Goal: Task Accomplishment & Management: Use online tool/utility

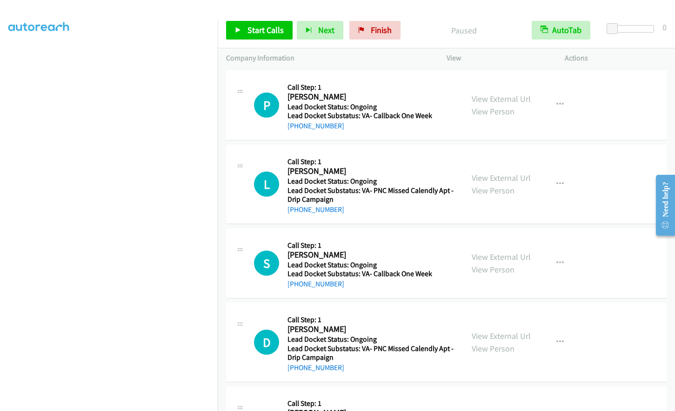
scroll to position [110, 0]
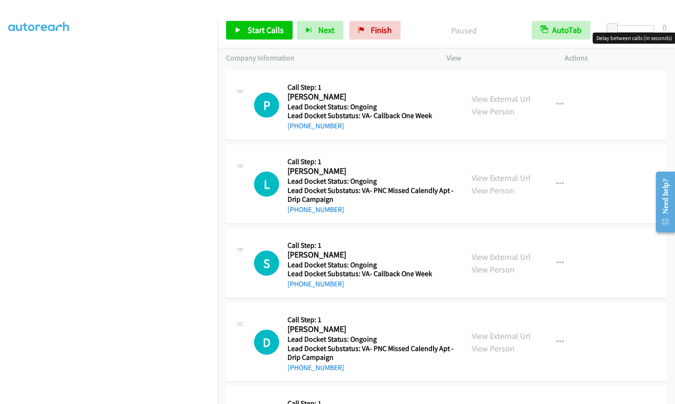
click at [636, 26] on div at bounding box center [632, 28] width 43 height 7
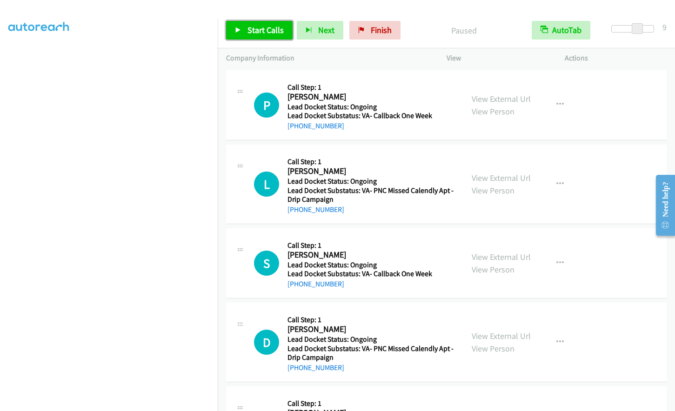
click at [266, 28] on span "Start Calls" at bounding box center [265, 30] width 36 height 11
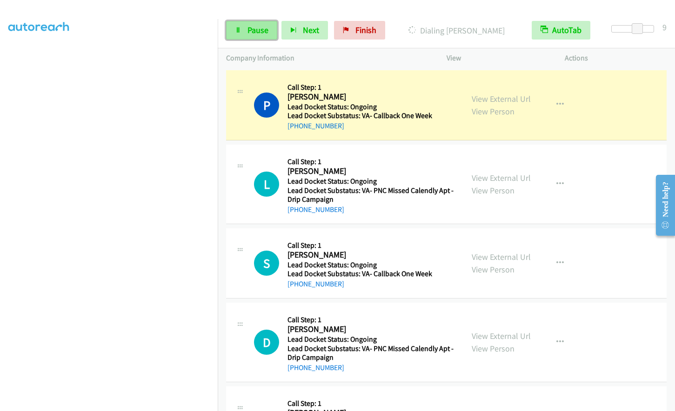
click at [253, 33] on span "Pause" at bounding box center [257, 30] width 21 height 11
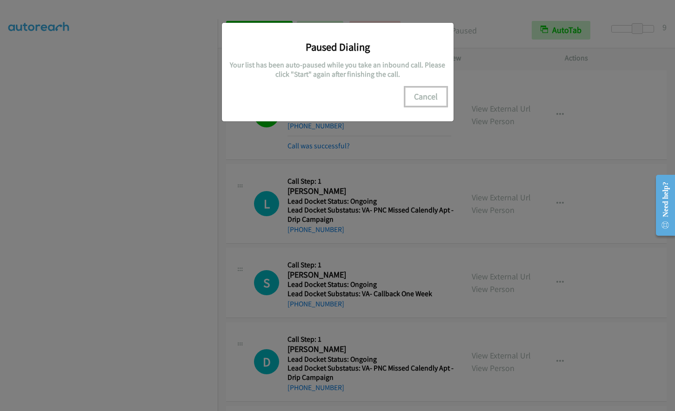
drag, startPoint x: 431, startPoint y: 96, endPoint x: 225, endPoint y: 250, distance: 257.1
click at [422, 100] on button "Cancel" at bounding box center [425, 96] width 41 height 19
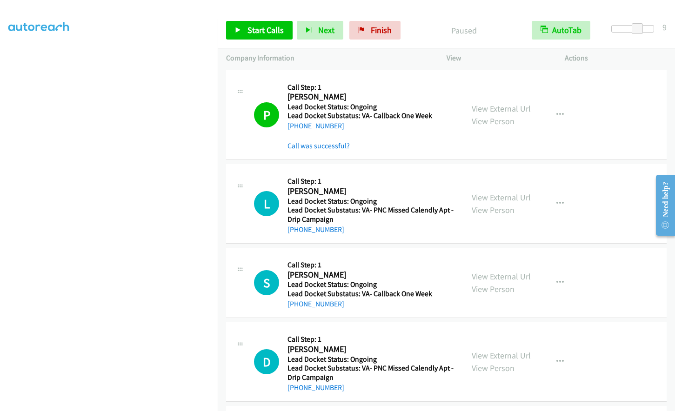
scroll to position [91, 0]
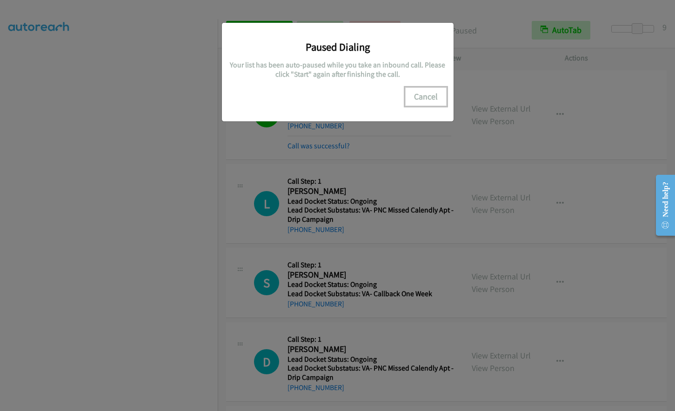
click at [423, 95] on button "Cancel" at bounding box center [425, 96] width 41 height 19
click at [431, 103] on button "Cancel" at bounding box center [425, 96] width 41 height 19
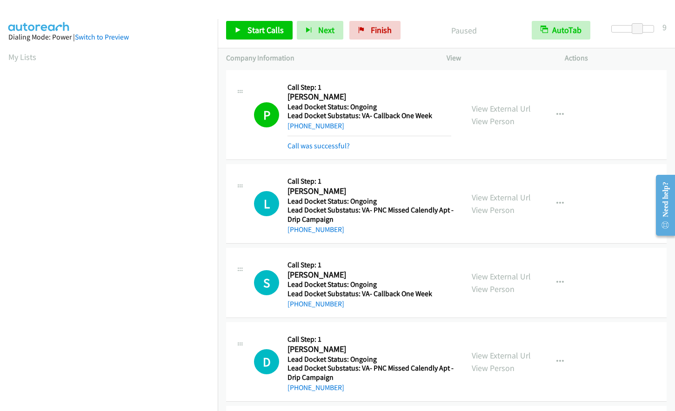
scroll to position [111, 0]
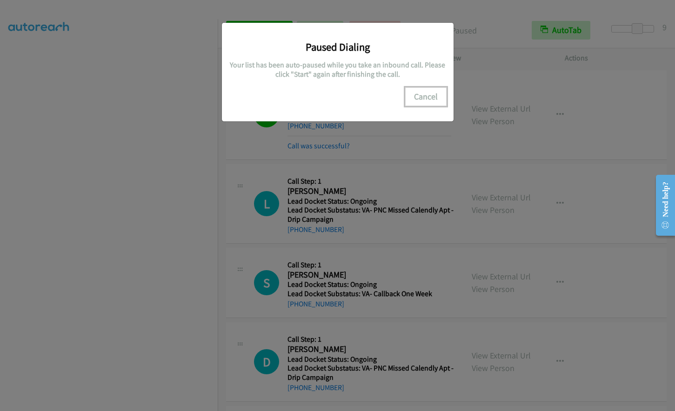
click at [431, 90] on button "Cancel" at bounding box center [425, 96] width 41 height 19
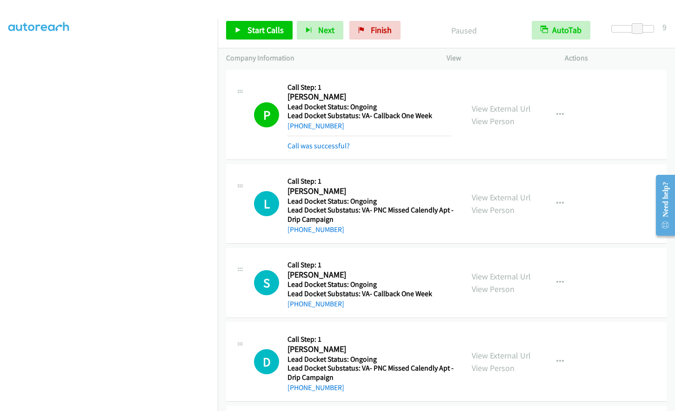
scroll to position [91, 0]
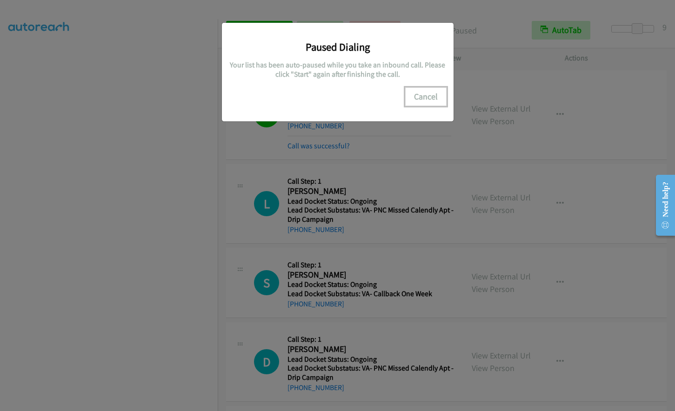
click at [430, 92] on button "Cancel" at bounding box center [425, 96] width 41 height 19
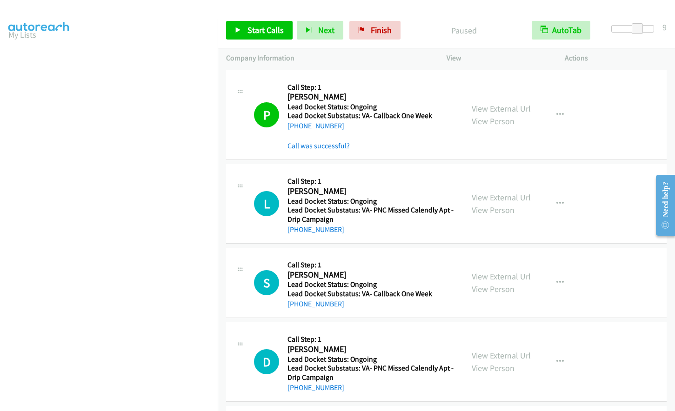
scroll to position [0, 0]
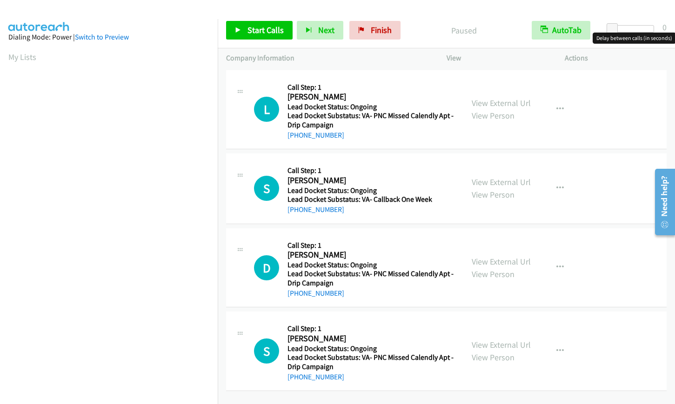
click at [634, 26] on div at bounding box center [632, 28] width 43 height 7
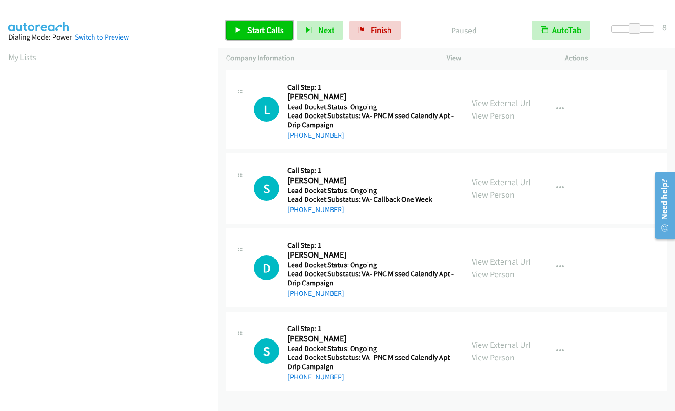
click at [274, 37] on link "Start Calls" at bounding box center [259, 30] width 67 height 19
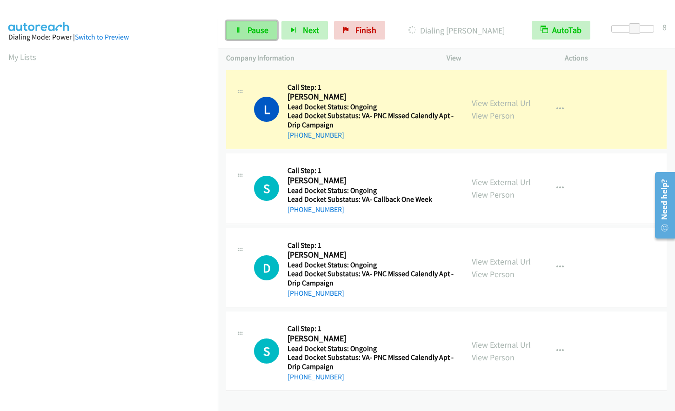
click at [250, 29] on span "Pause" at bounding box center [257, 30] width 21 height 11
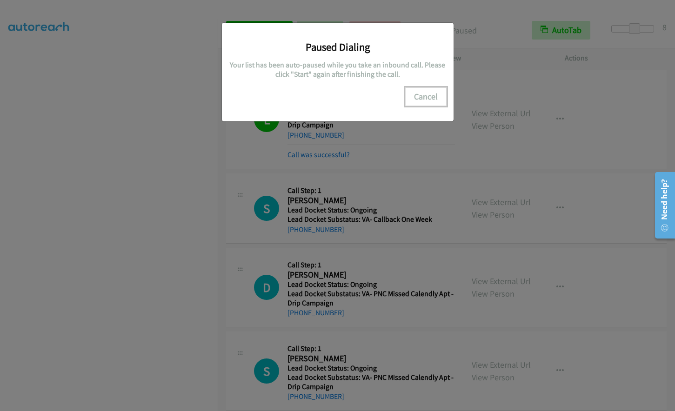
click at [426, 92] on button "Cancel" at bounding box center [425, 96] width 41 height 19
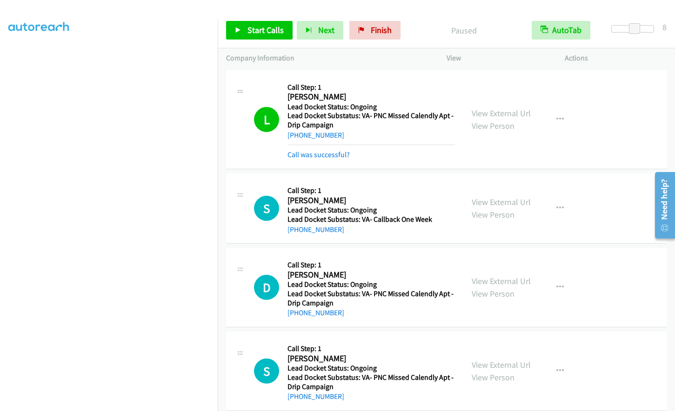
scroll to position [0, 0]
click at [275, 33] on span "Start Calls" at bounding box center [265, 30] width 36 height 11
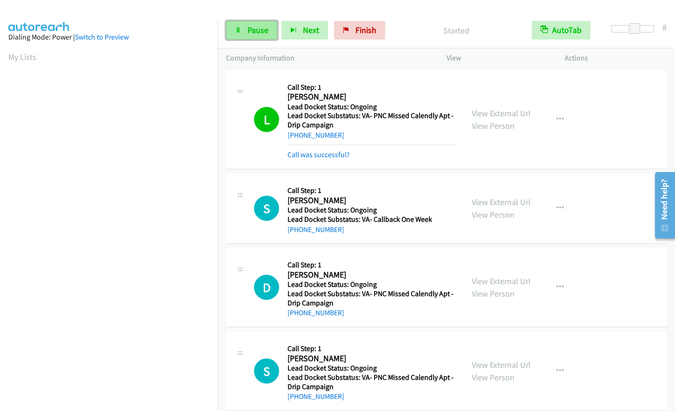
click at [260, 32] on span "Pause" at bounding box center [257, 30] width 21 height 11
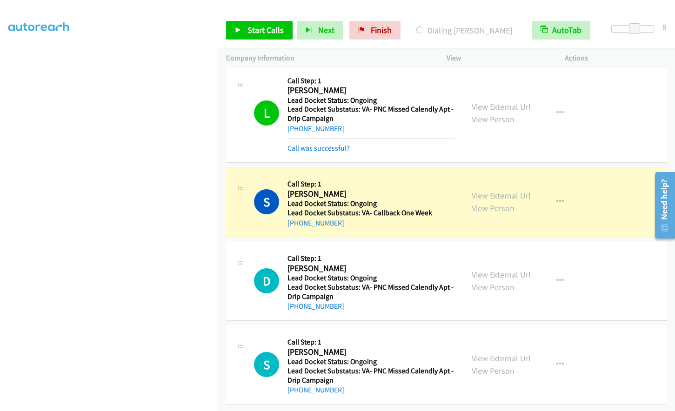
scroll to position [110, 0]
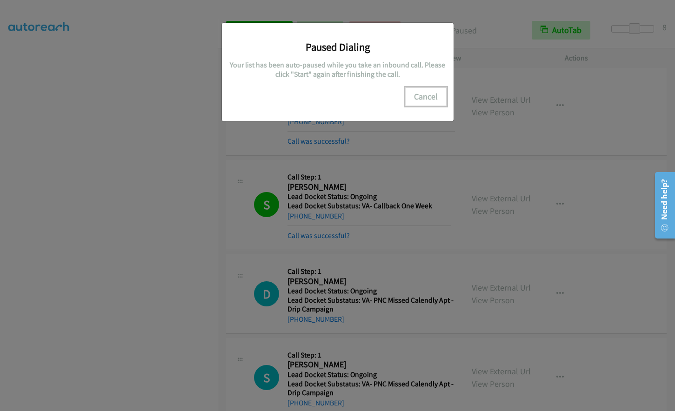
click at [429, 94] on button "Cancel" at bounding box center [425, 96] width 41 height 19
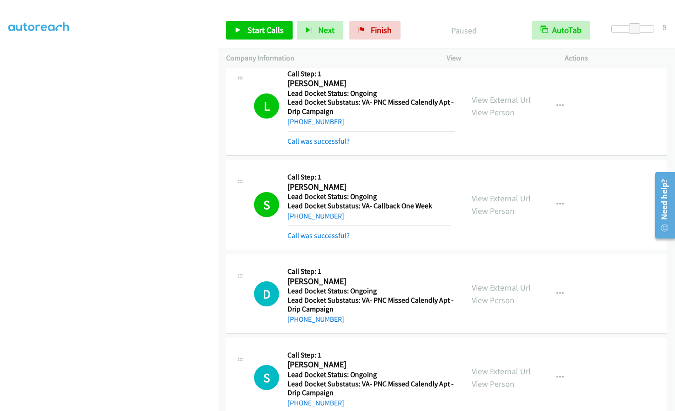
scroll to position [0, 0]
click at [259, 23] on link "Start Calls" at bounding box center [259, 30] width 67 height 19
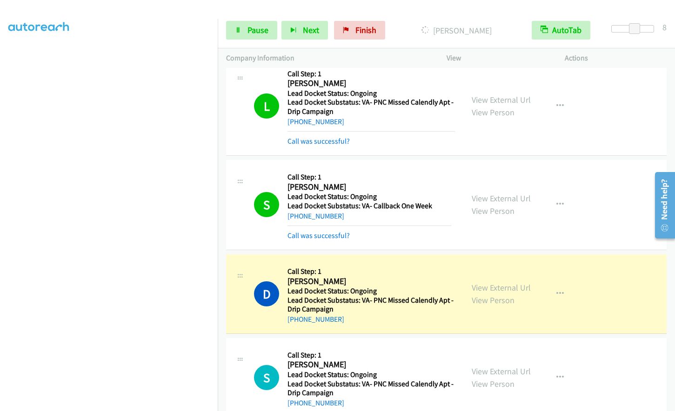
scroll to position [110, 0]
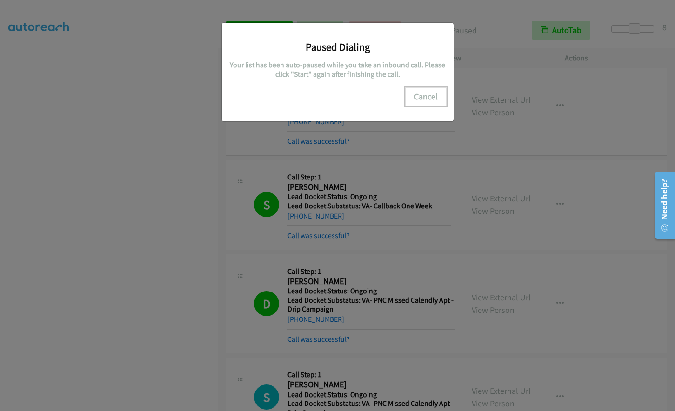
click at [422, 94] on button "Cancel" at bounding box center [425, 96] width 41 height 19
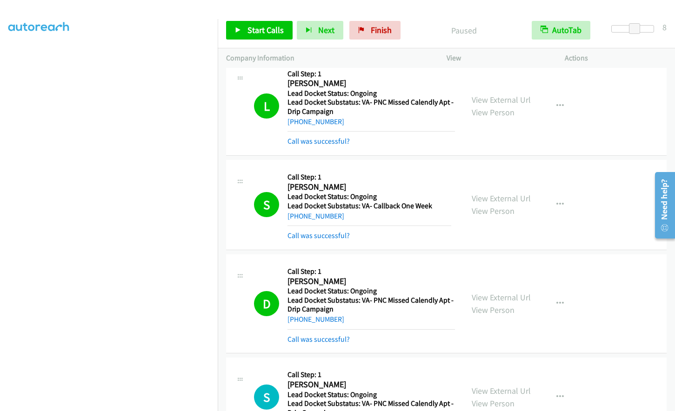
scroll to position [91, 0]
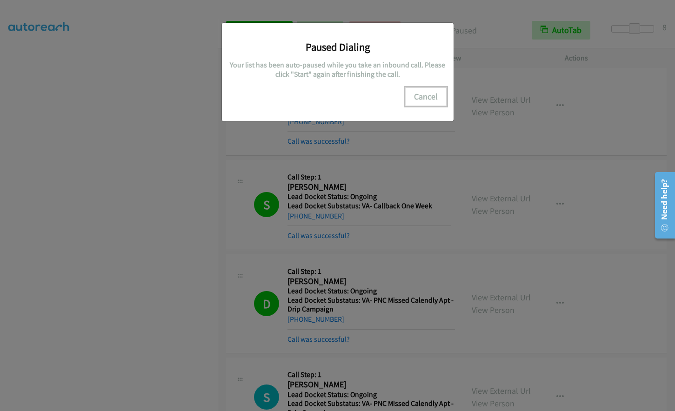
drag, startPoint x: 424, startPoint y: 87, endPoint x: 430, endPoint y: 89, distance: 6.5
click at [424, 87] on button "Cancel" at bounding box center [425, 96] width 41 height 19
click at [422, 93] on button "Cancel" at bounding box center [425, 96] width 41 height 19
drag, startPoint x: 430, startPoint y: 94, endPoint x: 196, endPoint y: 227, distance: 268.9
click at [427, 95] on button "Cancel" at bounding box center [425, 96] width 41 height 19
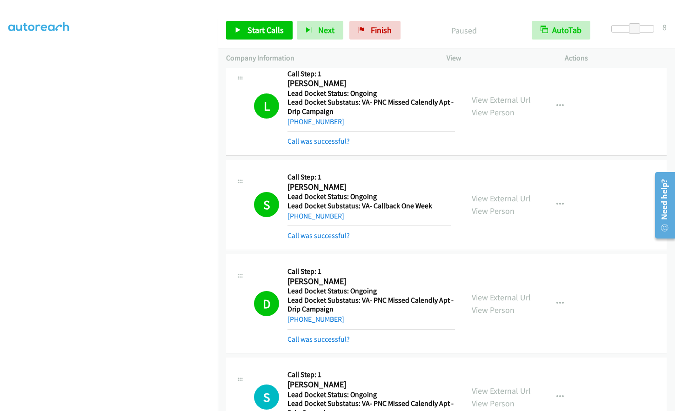
scroll to position [0, 0]
click at [255, 27] on span "Start Calls" at bounding box center [265, 30] width 36 height 11
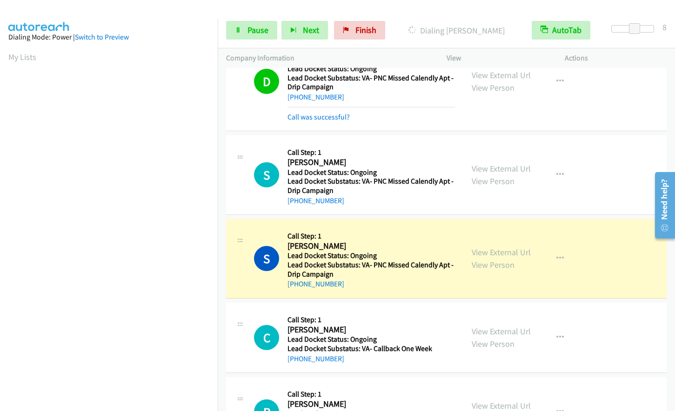
scroll to position [246, 0]
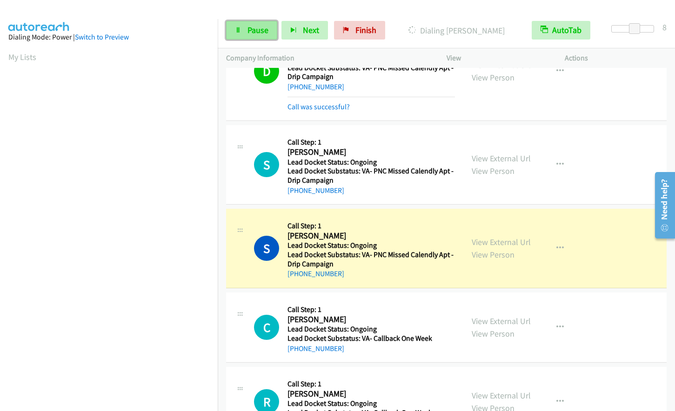
click at [248, 32] on span "Pause" at bounding box center [257, 30] width 21 height 11
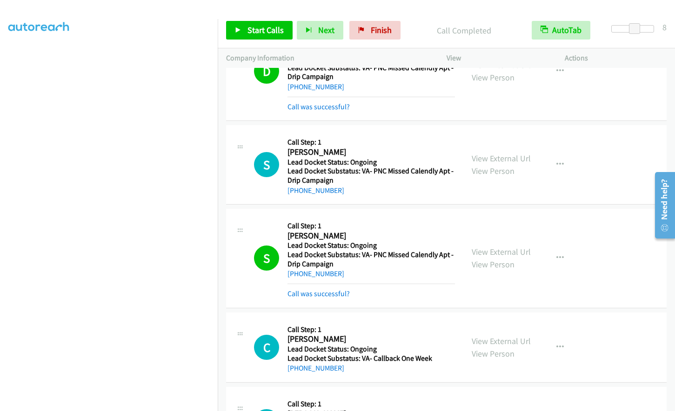
scroll to position [110, 0]
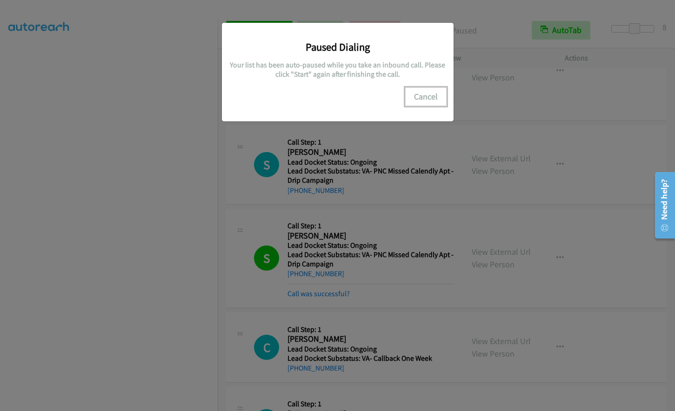
click at [433, 98] on button "Cancel" at bounding box center [425, 96] width 41 height 19
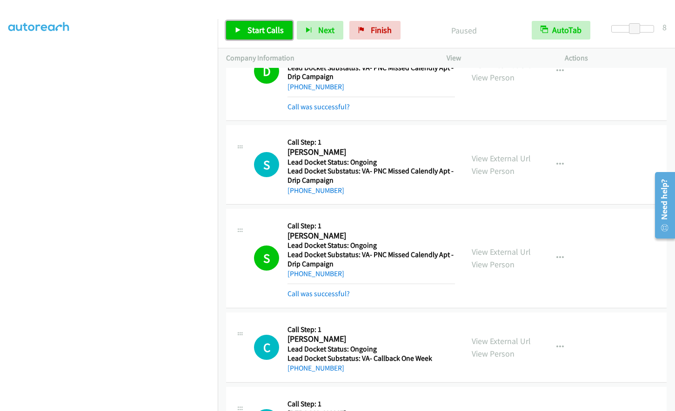
click at [257, 29] on span "Start Calls" at bounding box center [265, 30] width 36 height 11
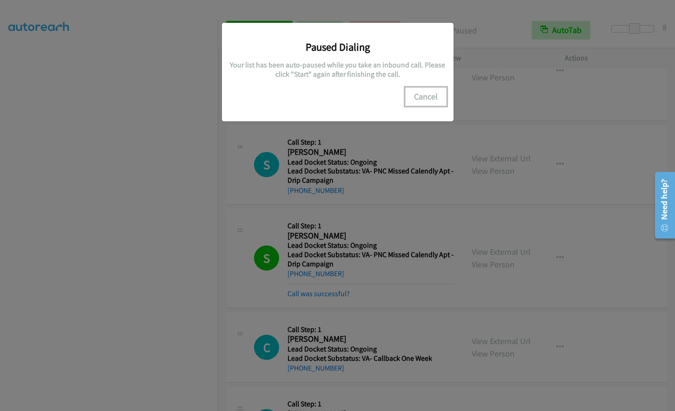
click at [431, 91] on button "Cancel" at bounding box center [425, 96] width 41 height 19
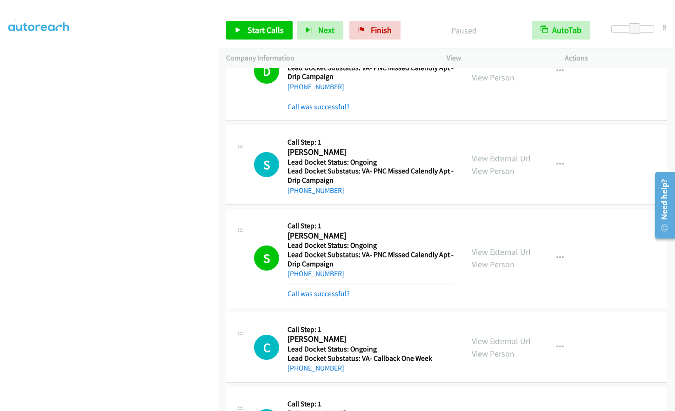
scroll to position [0, 0]
click at [253, 28] on span "Start Calls" at bounding box center [265, 30] width 36 height 11
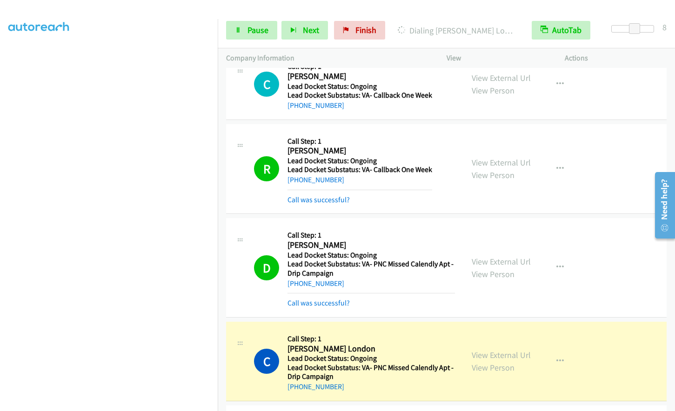
scroll to position [585, 0]
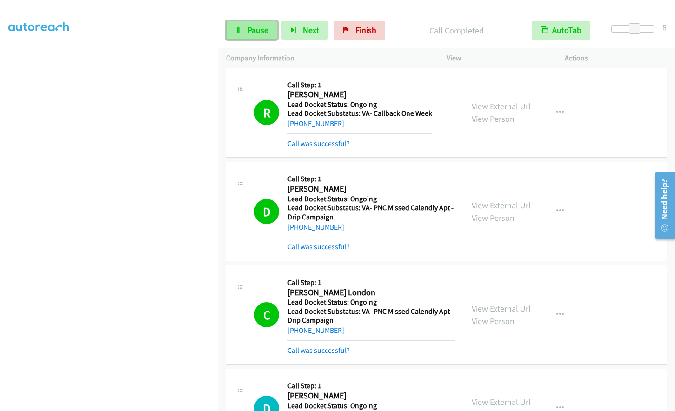
click at [248, 32] on span "Pause" at bounding box center [257, 30] width 21 height 11
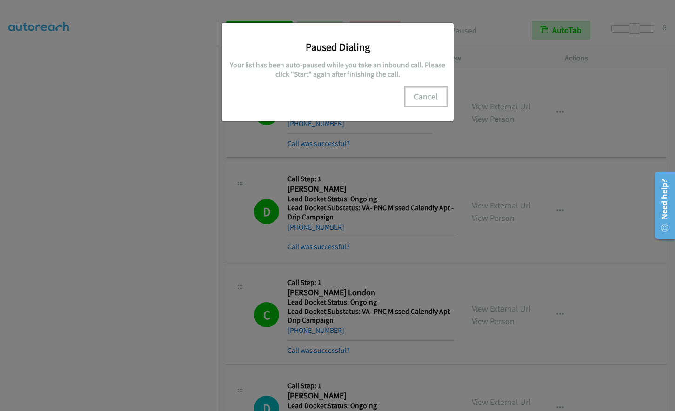
drag, startPoint x: 417, startPoint y: 98, endPoint x: 377, endPoint y: 145, distance: 61.7
click at [418, 98] on button "Cancel" at bounding box center [425, 96] width 41 height 19
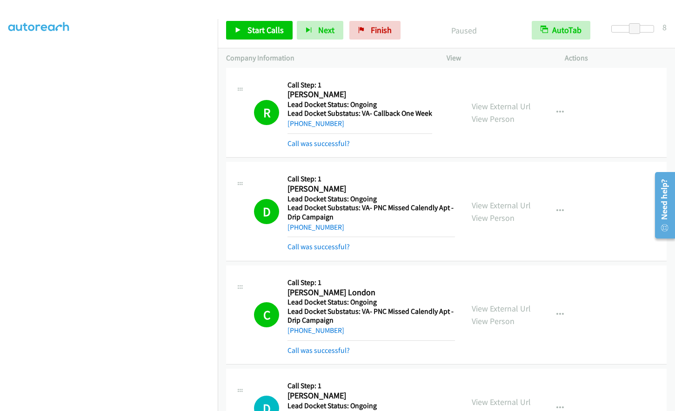
scroll to position [91, 0]
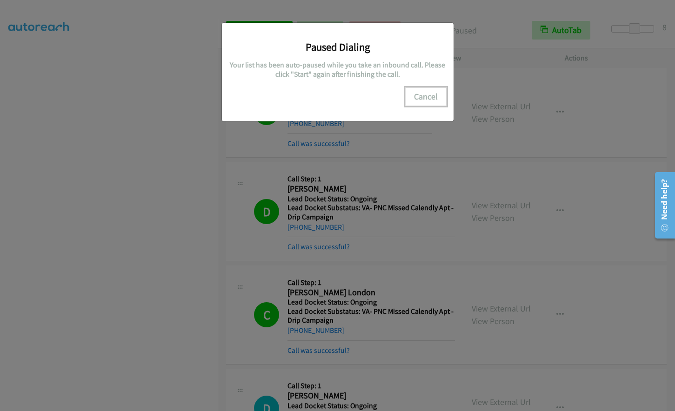
click at [415, 99] on button "Cancel" at bounding box center [425, 96] width 41 height 19
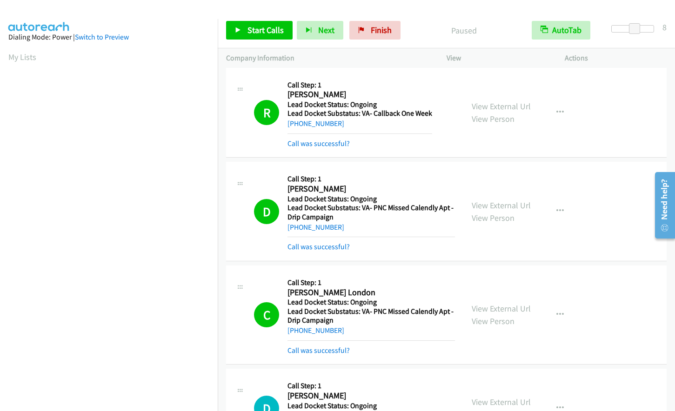
scroll to position [110, 0]
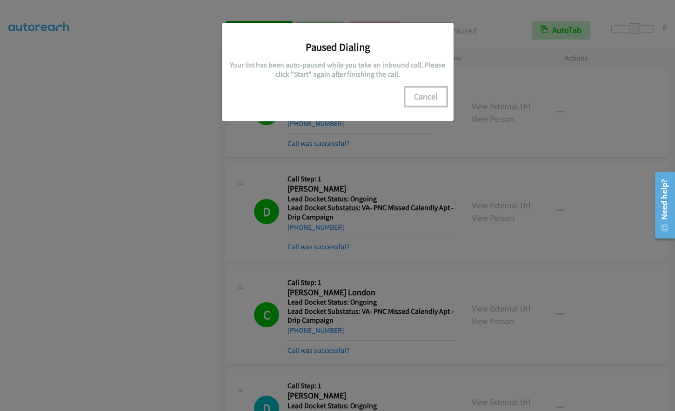
click at [435, 99] on button "Cancel" at bounding box center [425, 96] width 41 height 19
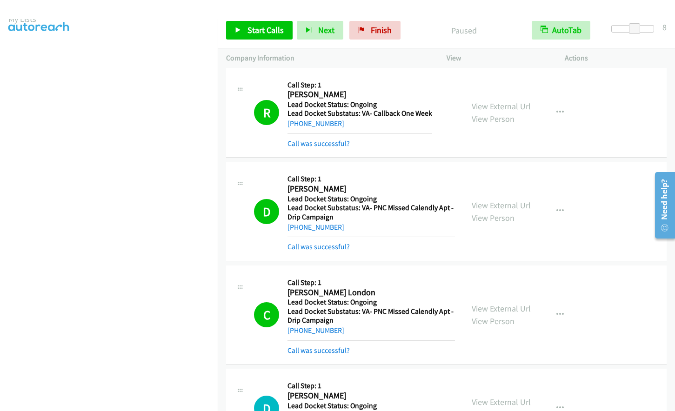
scroll to position [0, 0]
click at [266, 29] on span "Start Calls" at bounding box center [265, 30] width 36 height 11
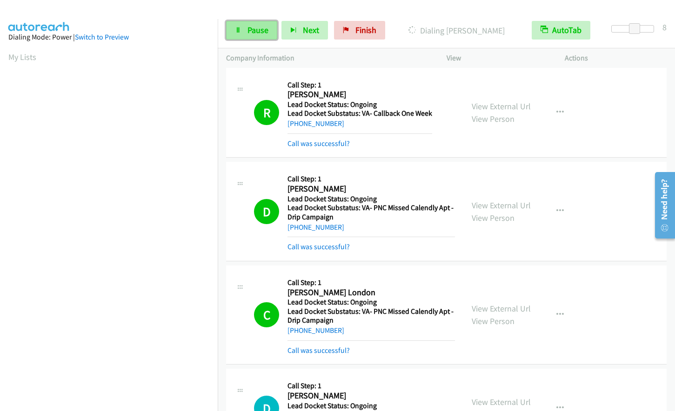
click at [247, 24] on link "Pause" at bounding box center [251, 30] width 51 height 19
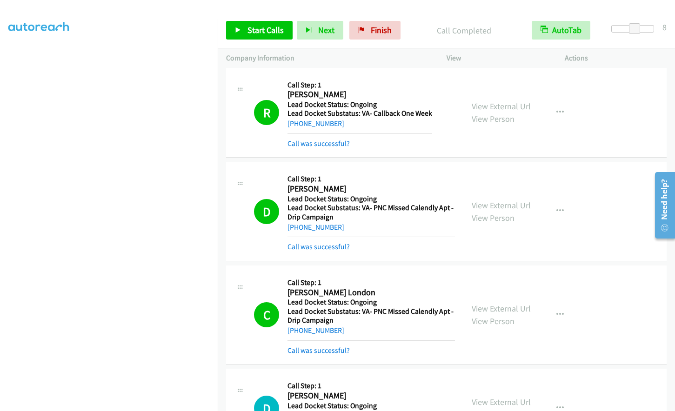
scroll to position [110, 0]
click at [261, 28] on span "Start Calls" at bounding box center [265, 30] width 36 height 11
click at [264, 29] on span "Pause" at bounding box center [257, 30] width 21 height 11
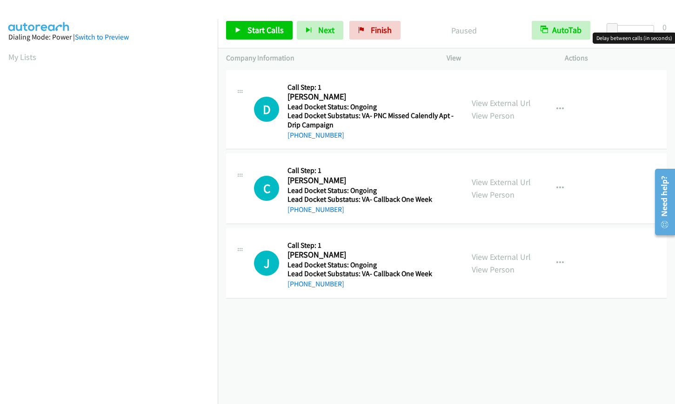
click at [633, 27] on div at bounding box center [632, 28] width 43 height 7
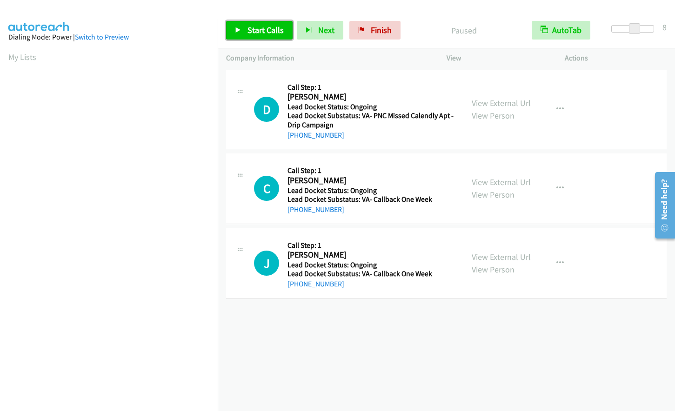
click at [267, 33] on span "Start Calls" at bounding box center [265, 30] width 36 height 11
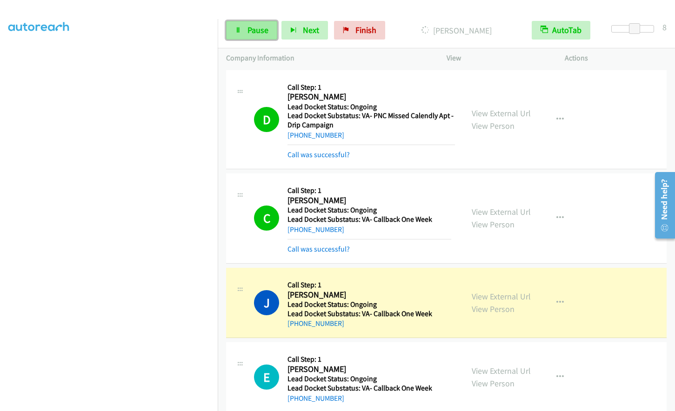
click at [253, 32] on span "Pause" at bounding box center [257, 30] width 21 height 11
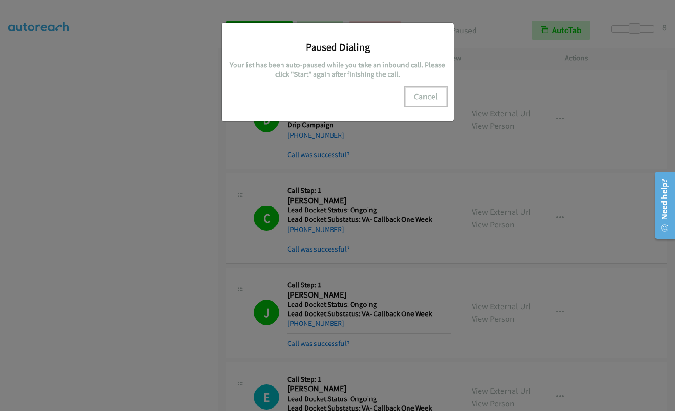
click at [432, 97] on button "Cancel" at bounding box center [425, 96] width 41 height 19
click at [430, 95] on button "Cancel" at bounding box center [425, 96] width 41 height 19
click at [432, 106] on button "Cancel" at bounding box center [425, 96] width 41 height 19
click at [419, 100] on button "Cancel" at bounding box center [425, 96] width 41 height 19
click at [422, 98] on button "Cancel" at bounding box center [425, 96] width 41 height 19
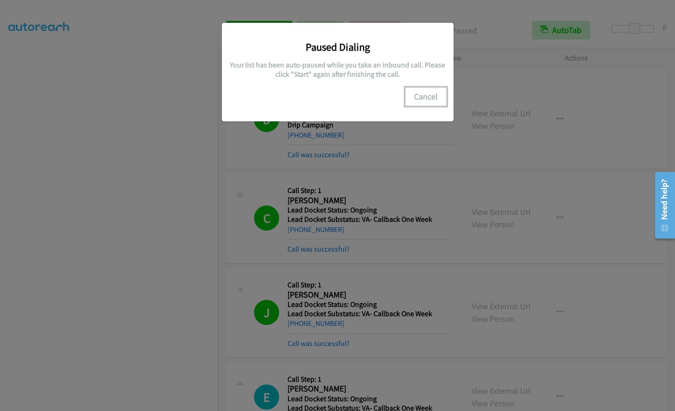
click at [430, 95] on button "Cancel" at bounding box center [425, 96] width 41 height 19
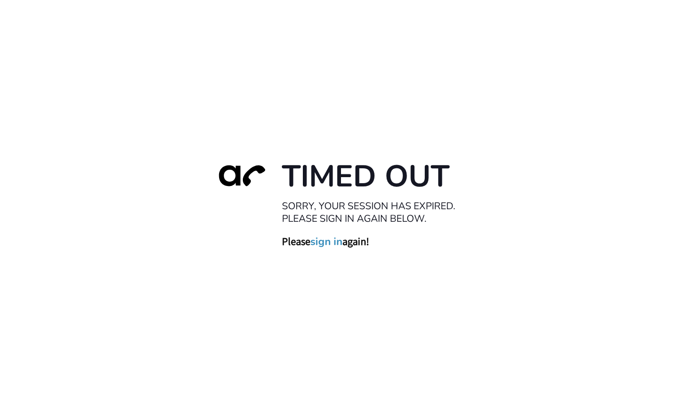
click at [331, 242] on link "sign in" at bounding box center [326, 241] width 32 height 13
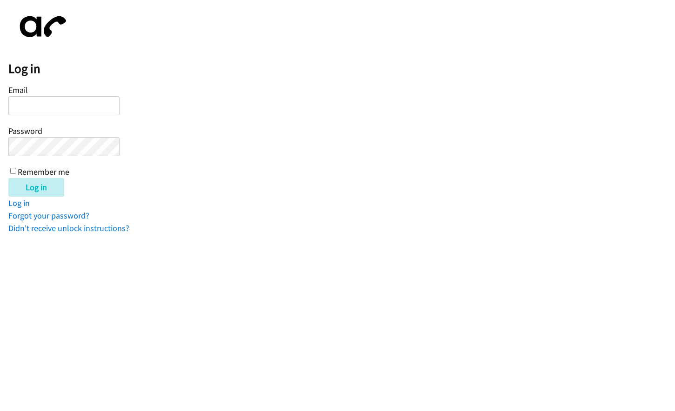
click at [85, 108] on input "Email" at bounding box center [63, 105] width 111 height 19
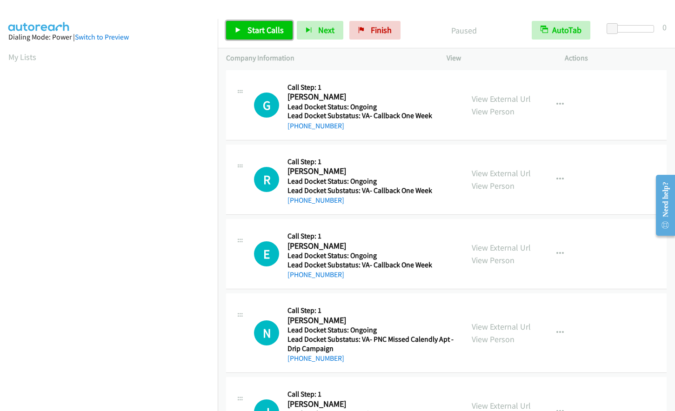
click at [267, 30] on span "Start Calls" at bounding box center [265, 30] width 36 height 11
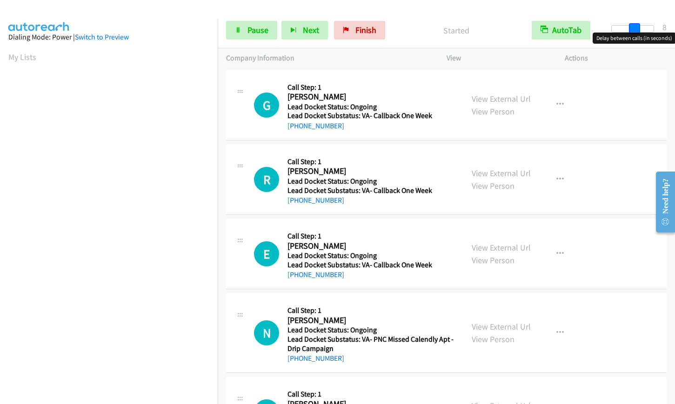
click at [635, 28] on div at bounding box center [632, 28] width 43 height 7
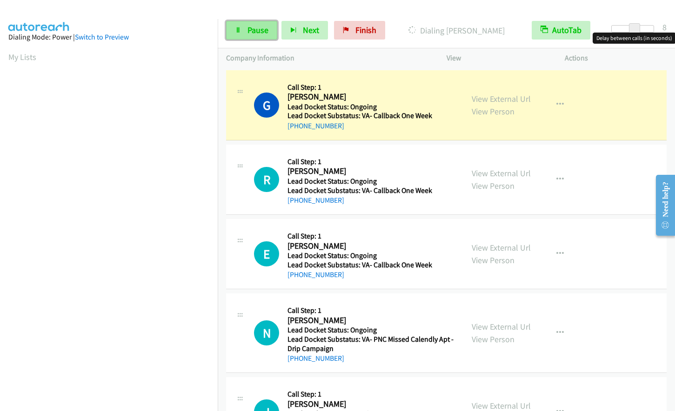
click at [246, 32] on link "Pause" at bounding box center [251, 30] width 51 height 19
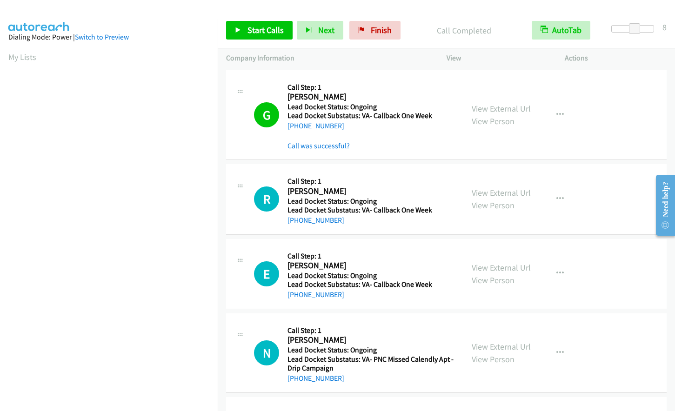
scroll to position [111, 0]
click at [253, 26] on span "Start Calls" at bounding box center [265, 30] width 36 height 11
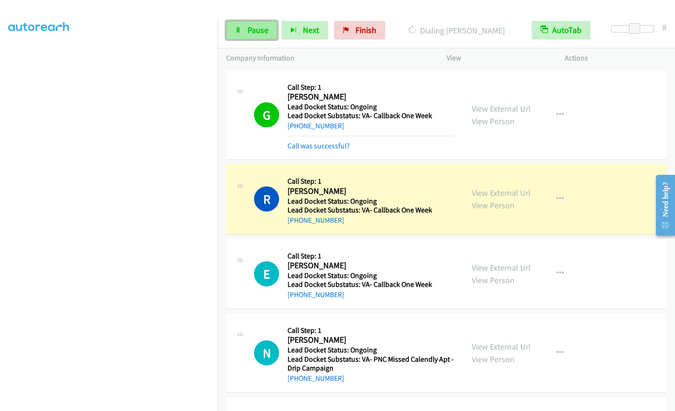
click at [262, 27] on span "Pause" at bounding box center [257, 30] width 21 height 11
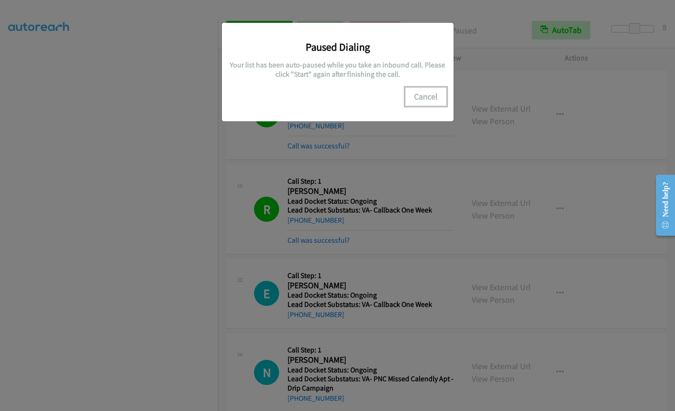
click at [423, 95] on button "Cancel" at bounding box center [425, 96] width 41 height 19
click at [418, 95] on button "Cancel" at bounding box center [425, 96] width 41 height 19
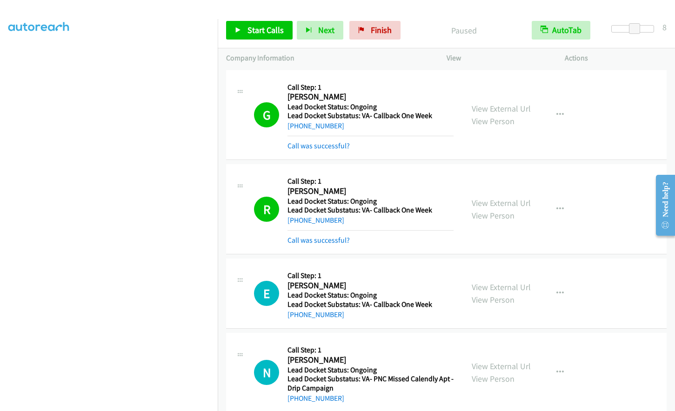
scroll to position [91, 0]
click at [253, 32] on span "Start Calls" at bounding box center [265, 30] width 36 height 11
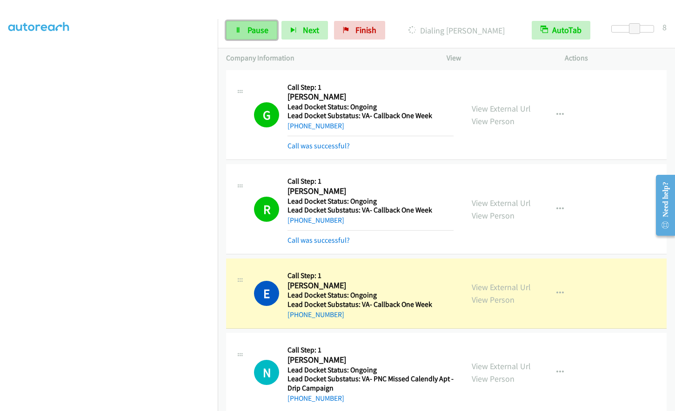
click at [240, 31] on icon at bounding box center [238, 30] width 7 height 7
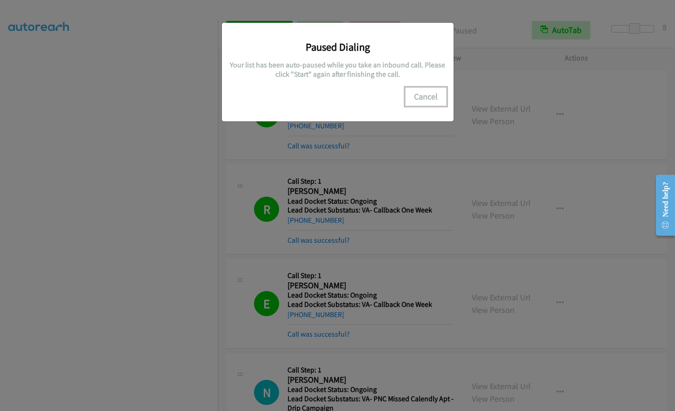
click at [423, 99] on button "Cancel" at bounding box center [425, 96] width 41 height 19
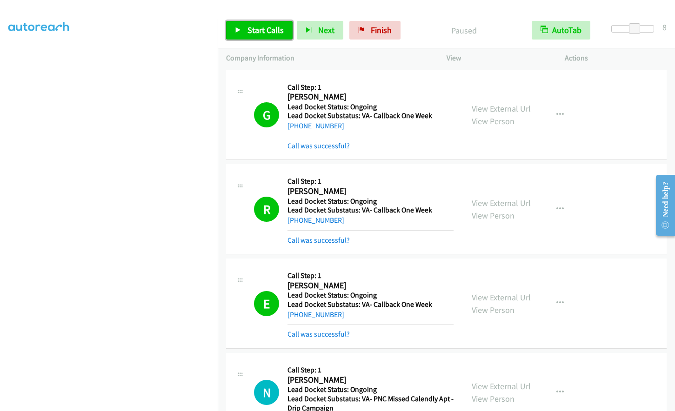
click at [255, 32] on span "Start Calls" at bounding box center [265, 30] width 36 height 11
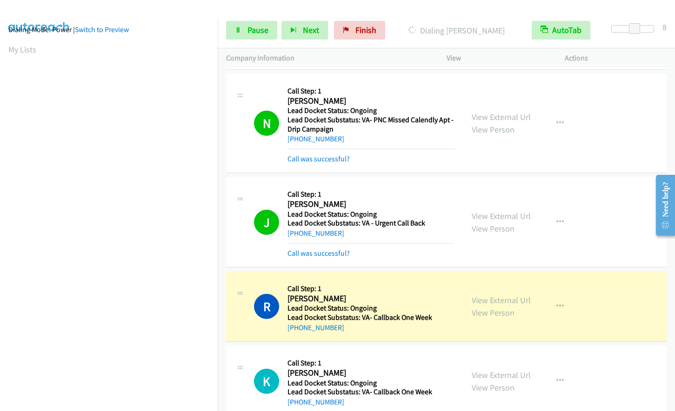
scroll to position [0, 0]
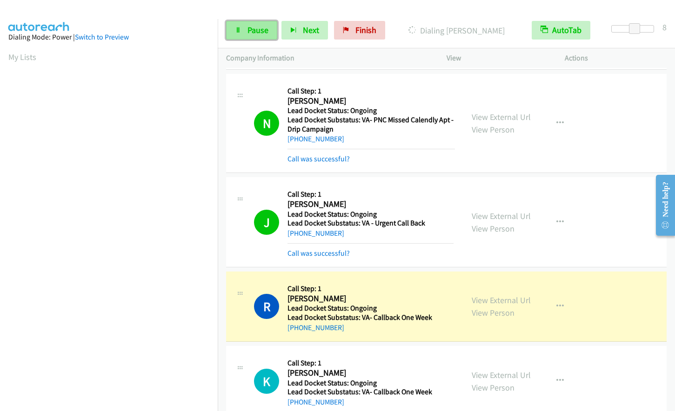
click at [260, 34] on span "Pause" at bounding box center [257, 30] width 21 height 11
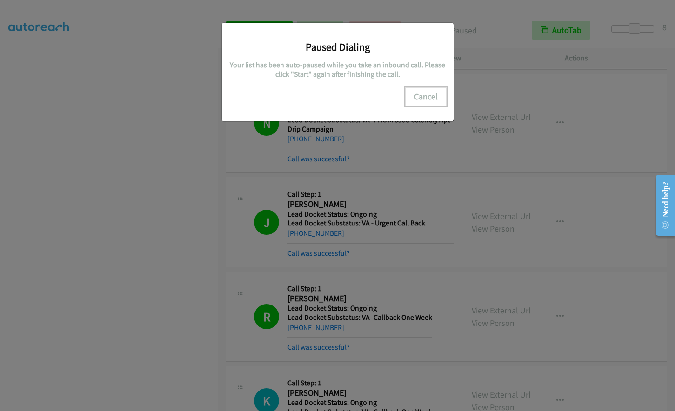
click at [427, 94] on button "Cancel" at bounding box center [425, 96] width 41 height 19
click at [433, 93] on button "Cancel" at bounding box center [425, 96] width 41 height 19
click at [419, 93] on button "Cancel" at bounding box center [425, 96] width 41 height 19
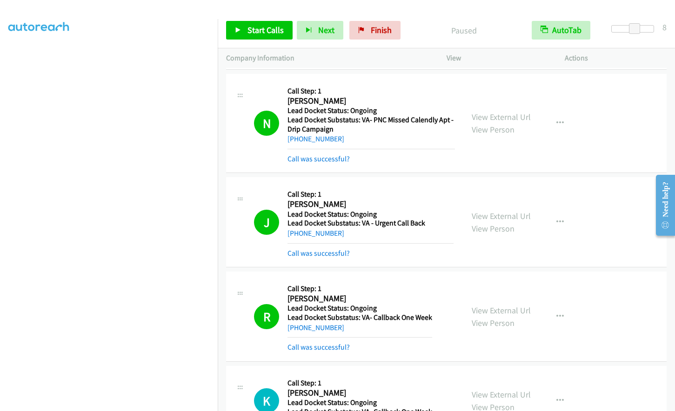
scroll to position [110, 0]
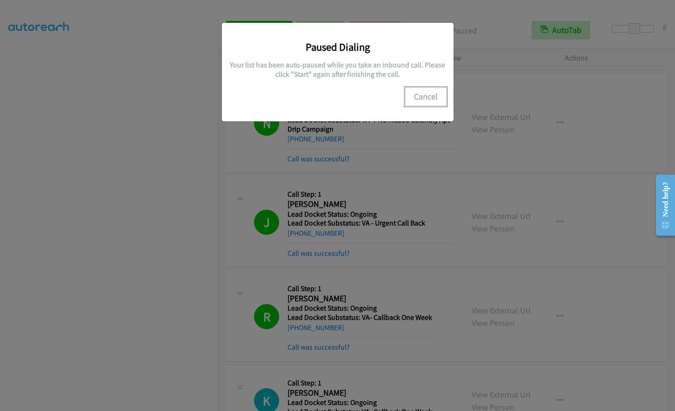
click at [432, 97] on button "Cancel" at bounding box center [425, 96] width 41 height 19
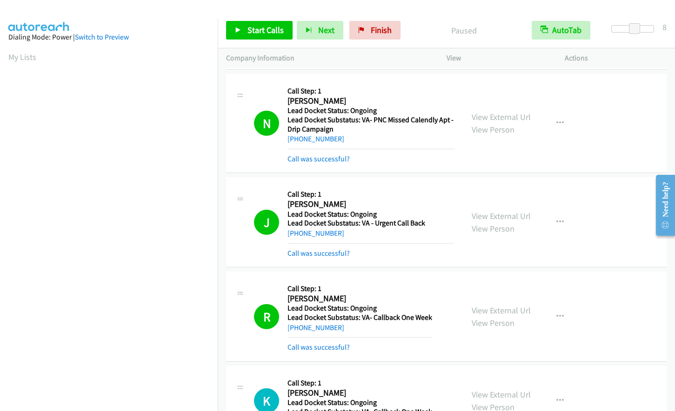
scroll to position [111, 0]
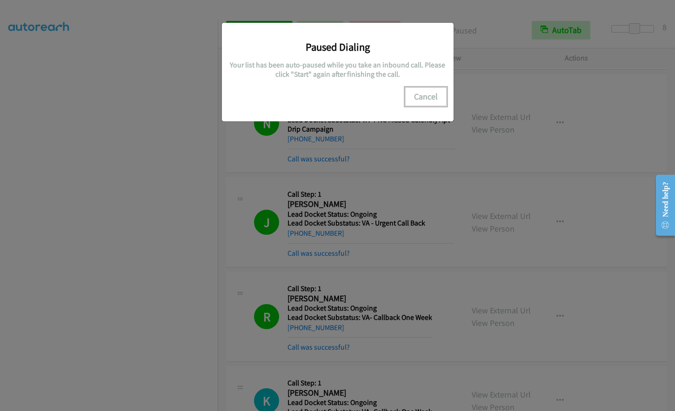
click at [434, 99] on button "Cancel" at bounding box center [425, 96] width 41 height 19
click at [438, 100] on button "Cancel" at bounding box center [425, 96] width 41 height 19
click at [414, 100] on button "Cancel" at bounding box center [425, 96] width 41 height 19
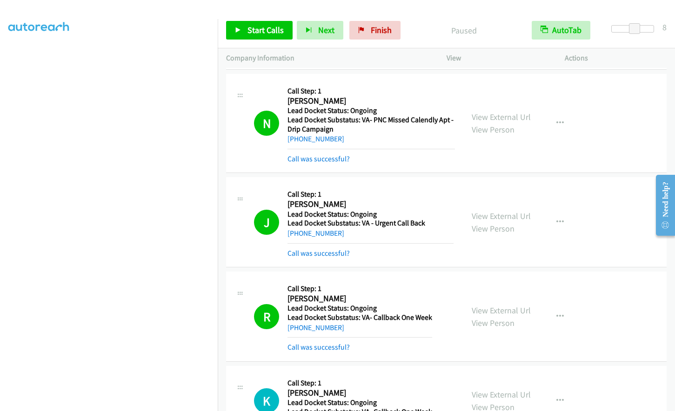
scroll to position [91, 0]
